Goal: Transaction & Acquisition: Register for event/course

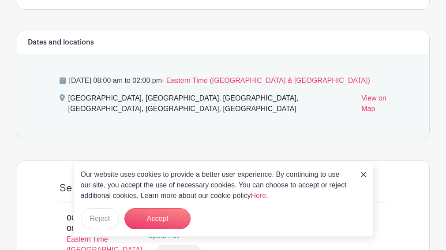
scroll to position [485, 0]
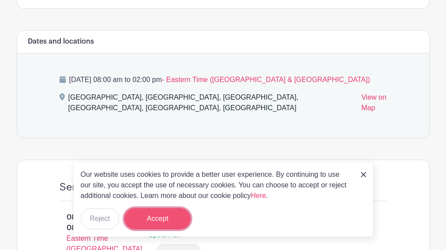
click at [170, 208] on button "Accept" at bounding box center [157, 218] width 66 height 21
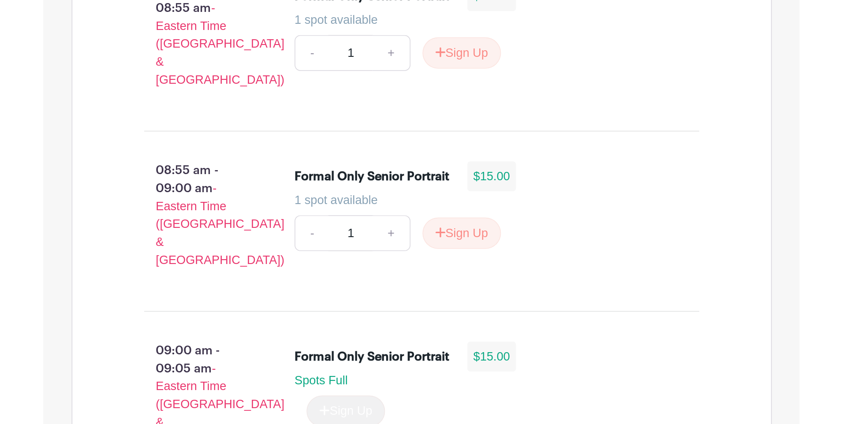
scroll to position [1779, 0]
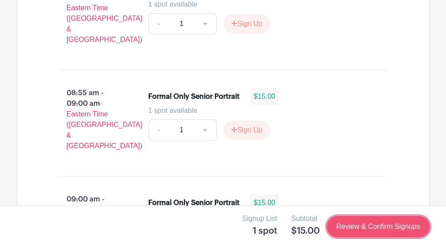
click at [375, 222] on link "Review & Confirm Signups" at bounding box center [378, 226] width 102 height 21
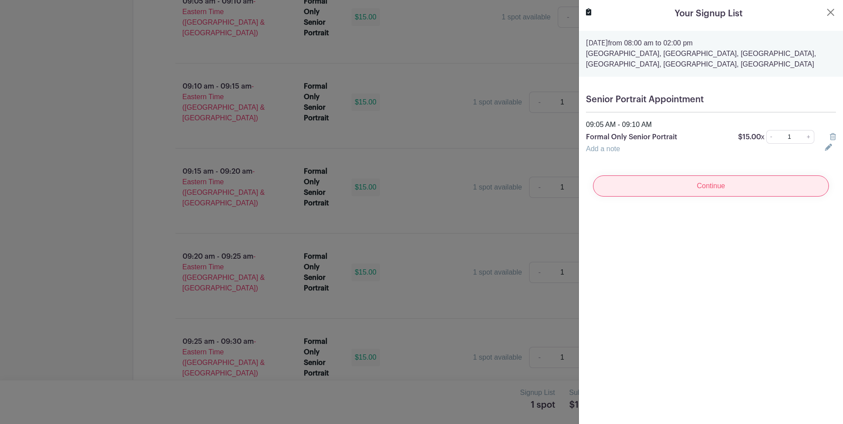
click at [446, 181] on input "Continue" at bounding box center [711, 186] width 236 height 21
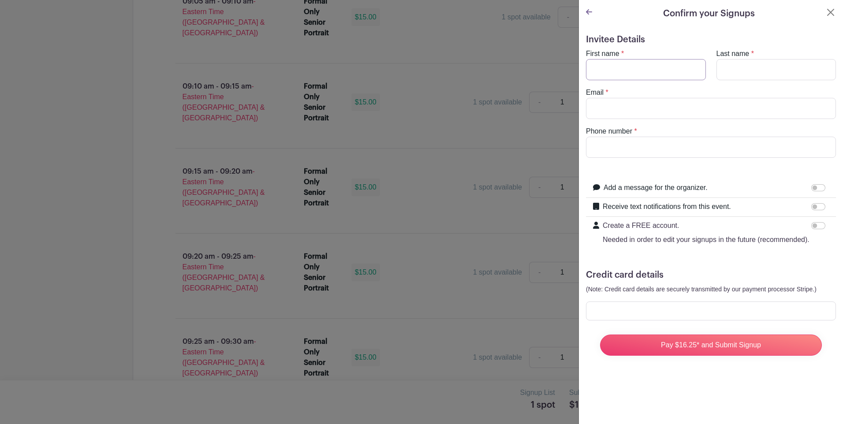
click at [446, 67] on input "First name" at bounding box center [646, 69] width 120 height 21
type input "[PERSON_NAME]"
click at [446, 250] on input "Pay $16.25* and Submit Signup" at bounding box center [711, 345] width 222 height 21
type input "[PERSON_NAME]"
click at [446, 108] on input "Email" at bounding box center [711, 108] width 250 height 21
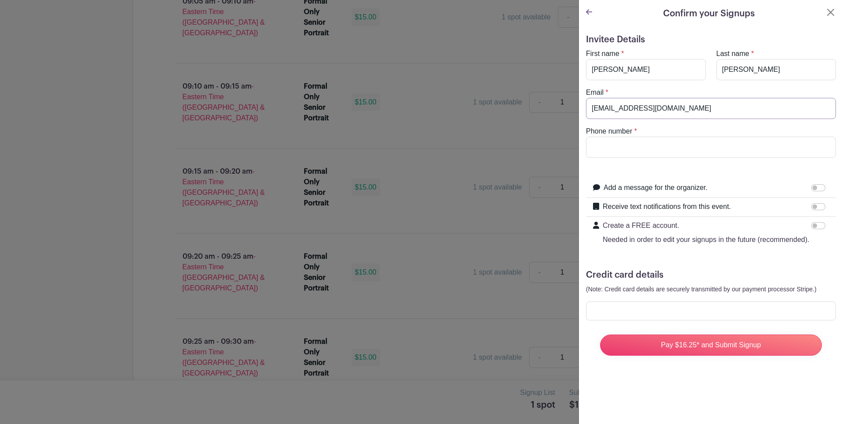
type input "[EMAIL_ADDRESS][DOMAIN_NAME]"
click at [446, 154] on input "Phone number" at bounding box center [711, 147] width 250 height 21
type input "8646218375"
click at [446, 185] on input "Add a message for the organizer." at bounding box center [819, 187] width 14 height 7
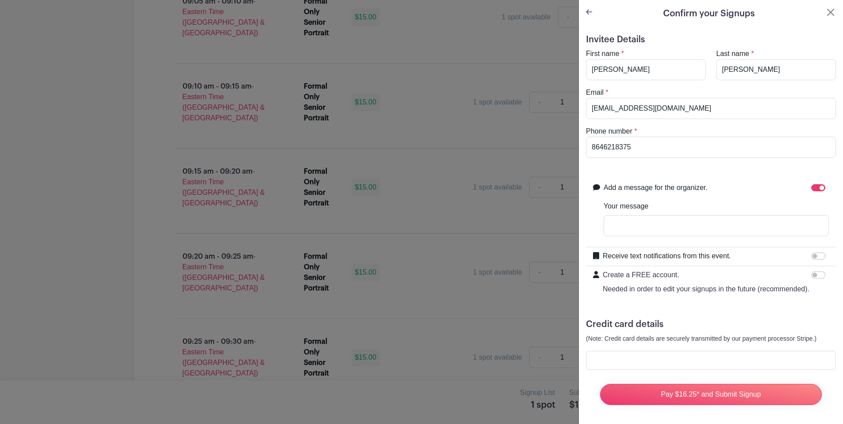
click at [446, 180] on div "Add a message for the organizer. Your message" at bounding box center [711, 213] width 250 height 68
click at [446, 185] on input "Add a message for the organizer." at bounding box center [819, 187] width 14 height 7
checkbox input "false"
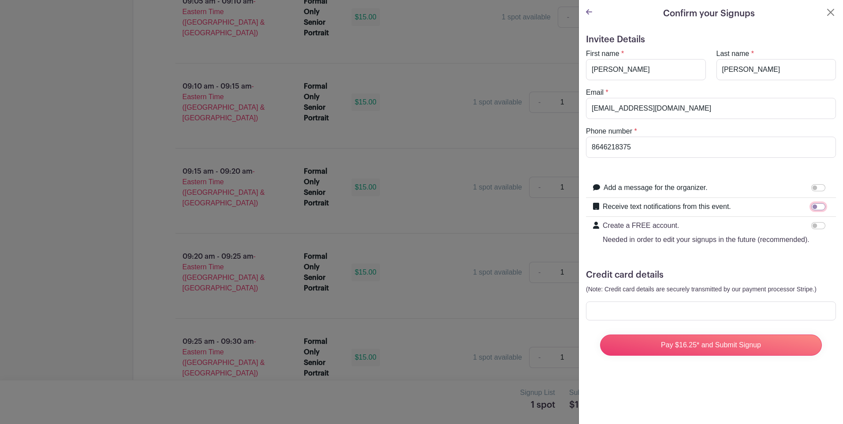
click at [446, 208] on input "Receive text notifications from this event." at bounding box center [819, 206] width 14 height 7
checkbox input "true"
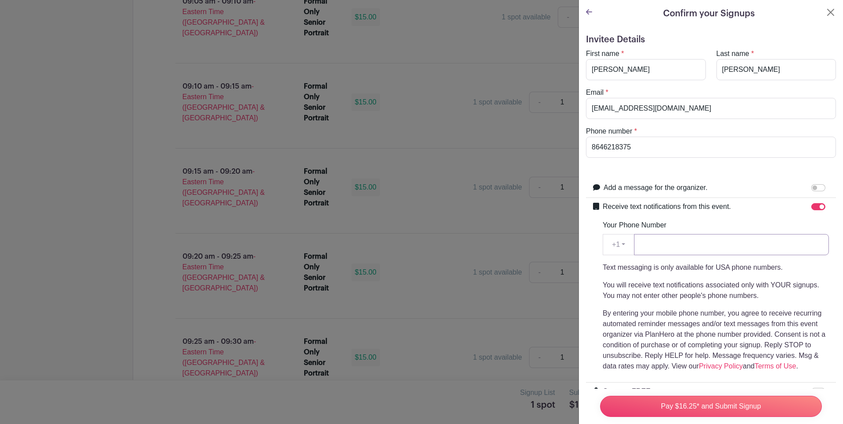
click at [446, 250] on input "Your Phone Number" at bounding box center [731, 244] width 195 height 21
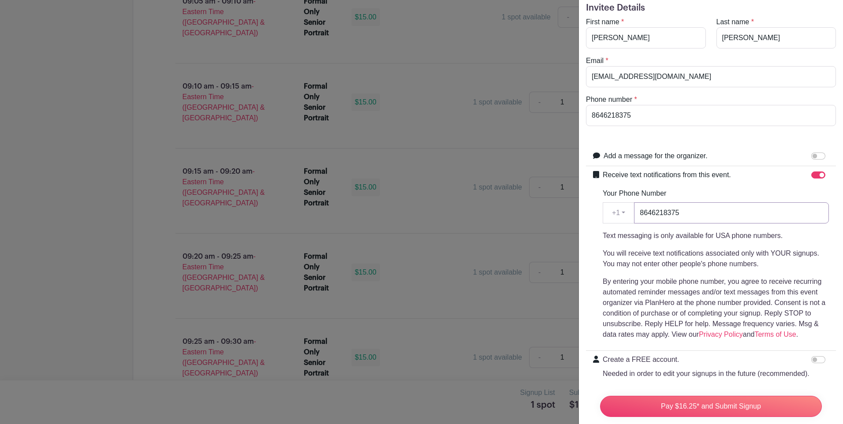
scroll to position [136, 0]
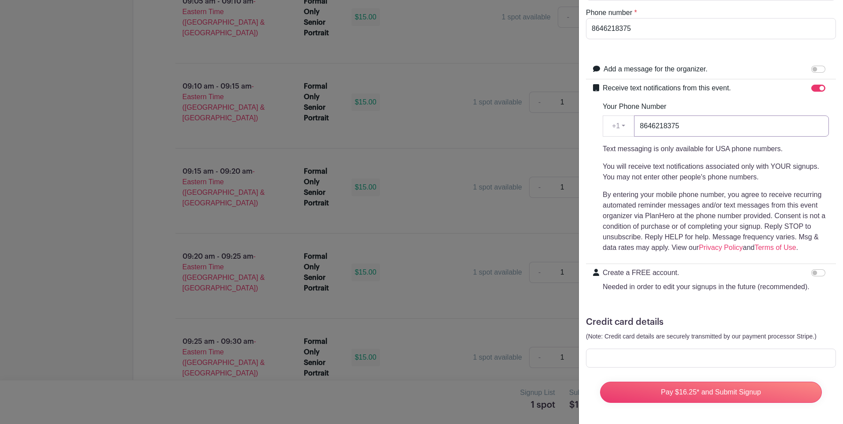
type input "8646218375"
